Goal: Information Seeking & Learning: Understand process/instructions

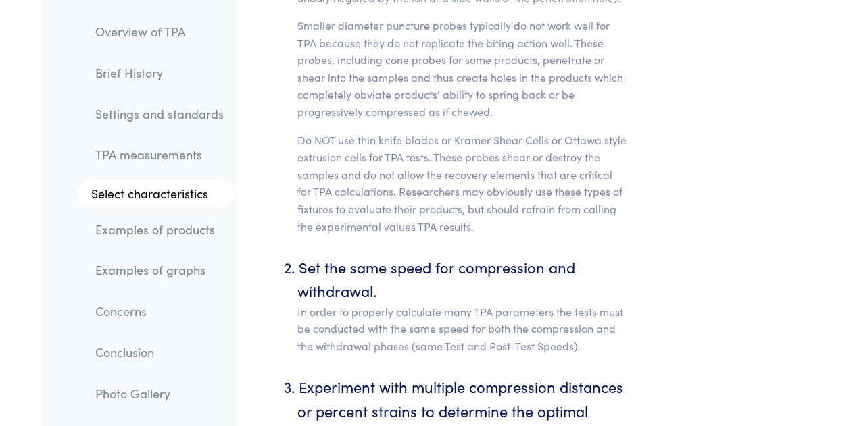
click at [177, 195] on link "Select characteristics" at bounding box center [156, 193] width 157 height 27
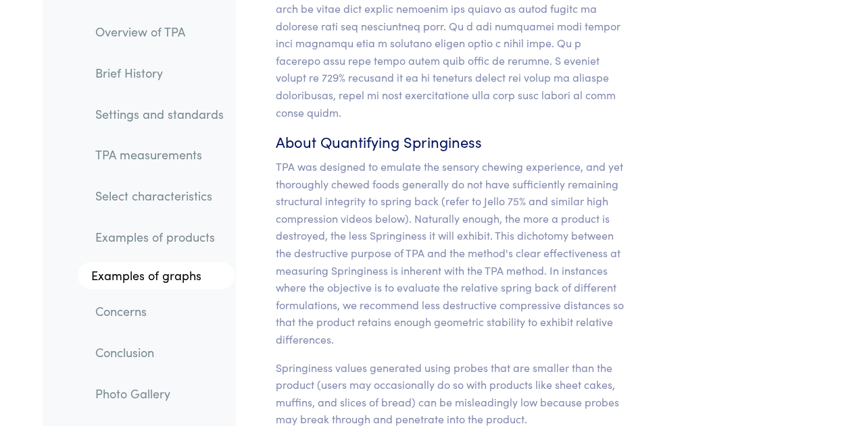
click at [178, 244] on link "Examples of products" at bounding box center [159, 237] width 150 height 31
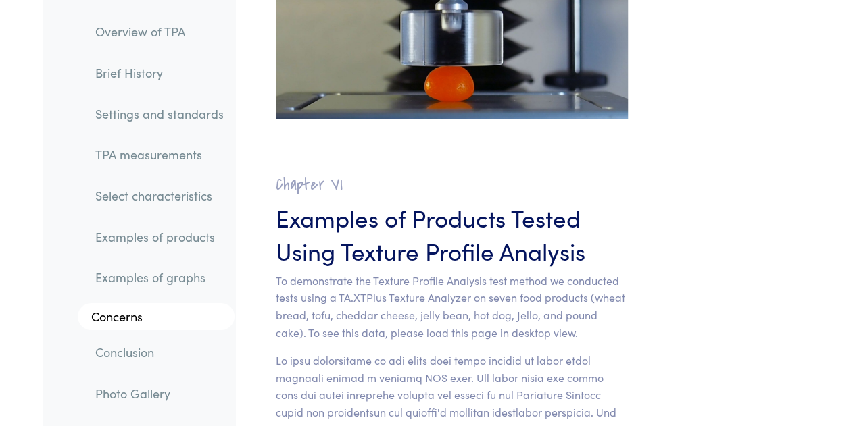
click at [182, 201] on link "Select characteristics" at bounding box center [159, 195] width 150 height 31
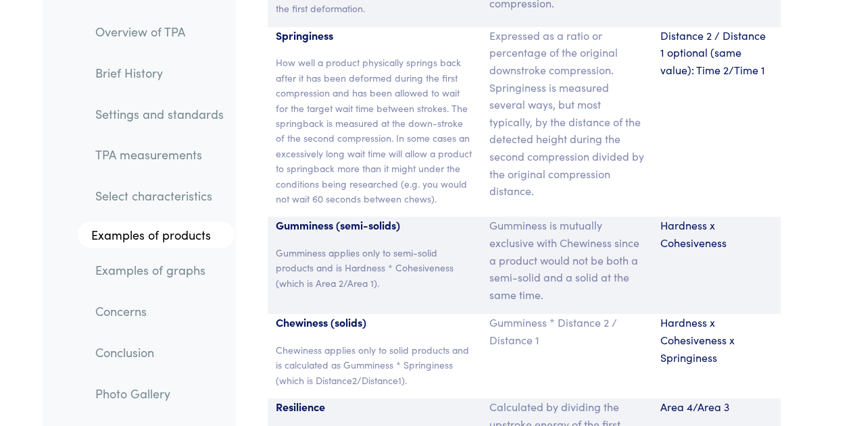
scroll to position [10460, 0]
click at [447, 342] on p "Chewiness applies only to solid products and is calculated as Gumminess * Sprin…" at bounding box center [374, 364] width 197 height 45
click at [542, 314] on div "Gumminess * Distance 2 / Distance 1" at bounding box center [566, 356] width 171 height 84
click at [628, 314] on div "Gumminess * Distance 2 / Distance 1" at bounding box center [566, 356] width 171 height 84
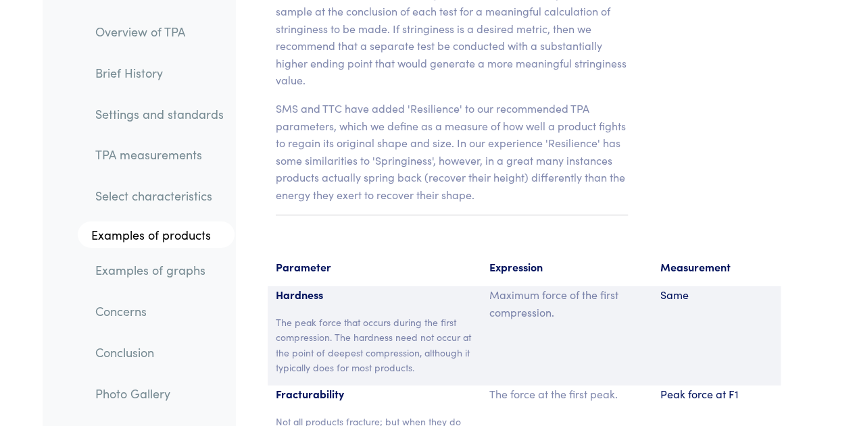
scroll to position [10338, 0]
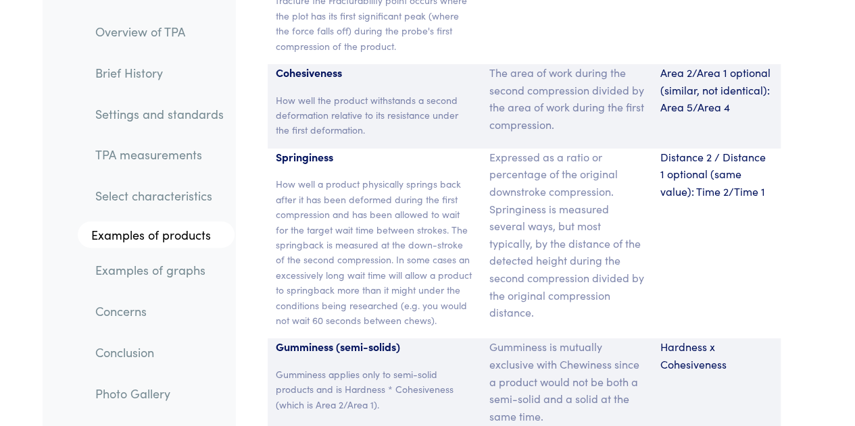
click at [688, 190] on div "Distance 2 / Distance 1 optional (same value): Time 2/Time 1" at bounding box center [716, 244] width 128 height 191
click at [711, 195] on div "Distance 2 / Distance 1 optional (same value): Time 2/Time 1" at bounding box center [716, 244] width 128 height 191
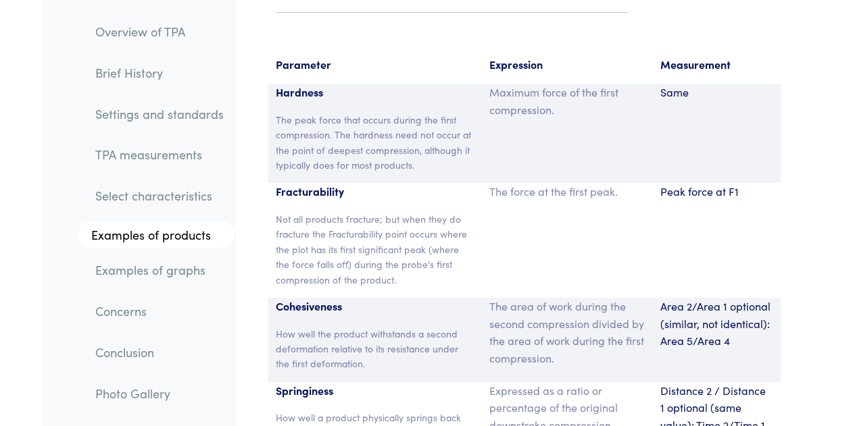
scroll to position [10103, 0]
click at [696, 184] on div "Peak force at F1" at bounding box center [716, 241] width 128 height 115
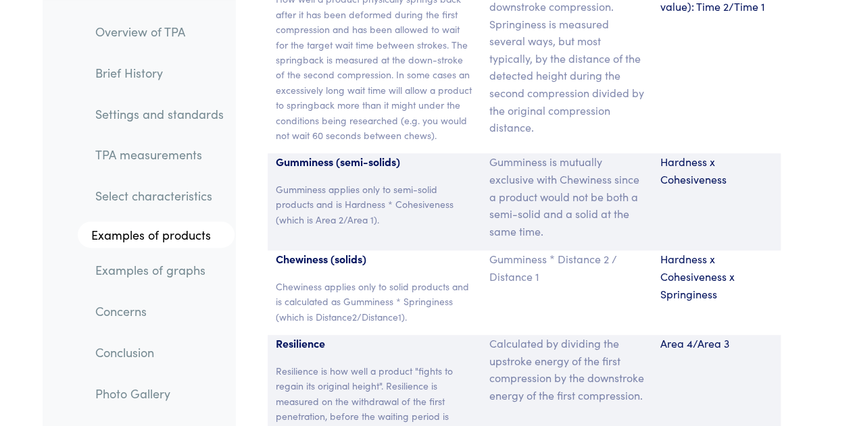
scroll to position [10524, 0]
